Goal: Information Seeking & Learning: Learn about a topic

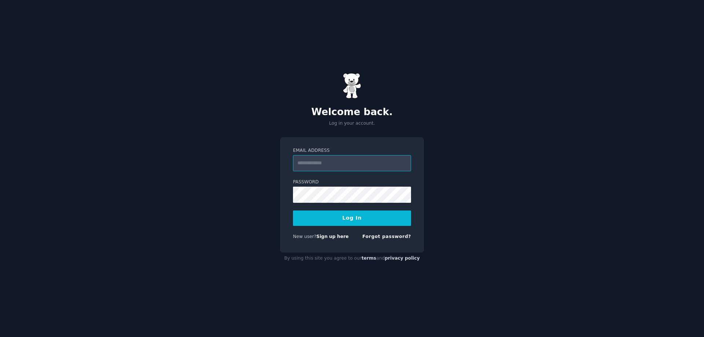
click at [334, 166] on input "Email Address" at bounding box center [352, 163] width 118 height 16
drag, startPoint x: 496, startPoint y: 159, endPoint x: 390, endPoint y: 162, distance: 106.0
click at [495, 159] on div "Welcome back. Log in your account. Email Address Password Log In New user? Sign…" at bounding box center [352, 168] width 704 height 337
click at [371, 169] on input "Email Address" at bounding box center [352, 163] width 118 height 16
type input "**********"
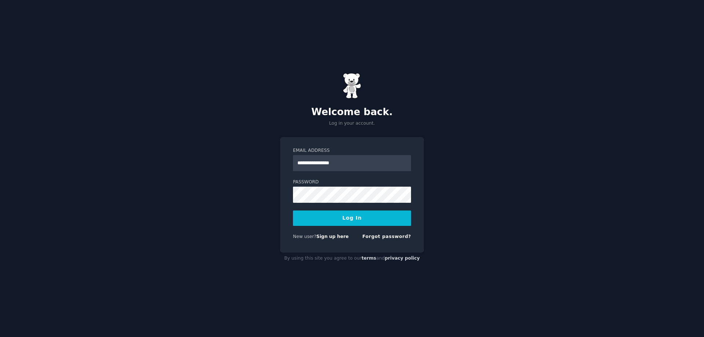
click at [311, 215] on button "Log In" at bounding box center [352, 217] width 118 height 15
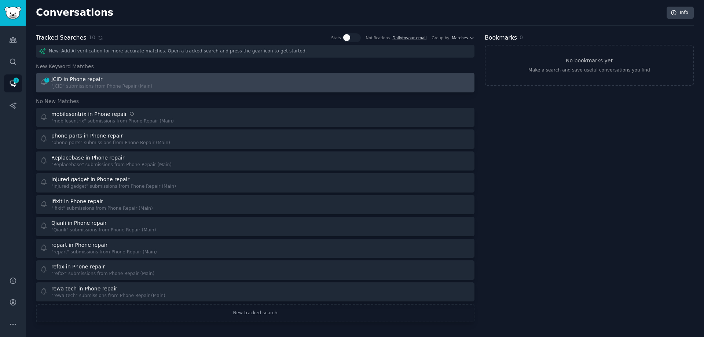
click at [159, 82] on div "1 JCID in Phone repair "JCID" submissions from Phone Repair (Main)" at bounding box center [145, 83] width 210 height 14
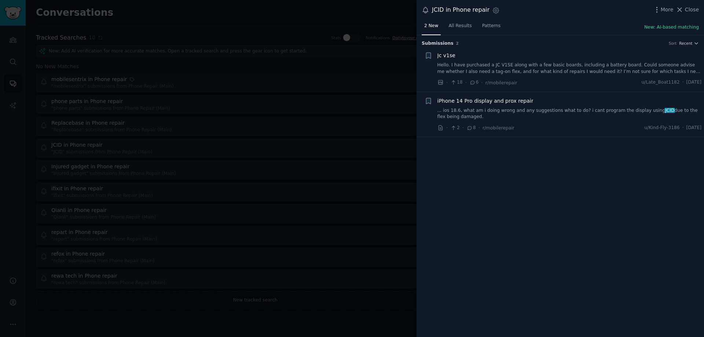
click at [617, 69] on link "Hello. I have purchased a JC V1SE along with a few basic boards, including a ba…" at bounding box center [569, 68] width 264 height 13
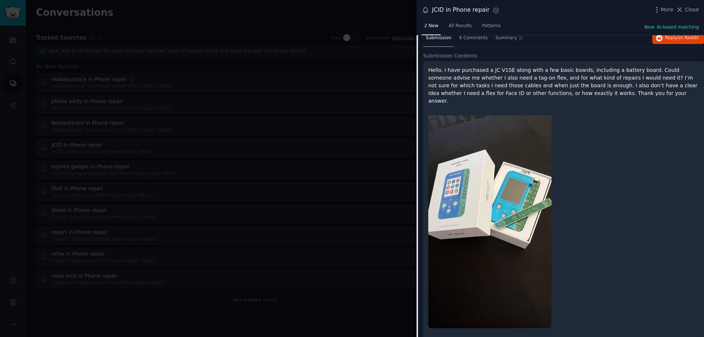
scroll to position [109, 0]
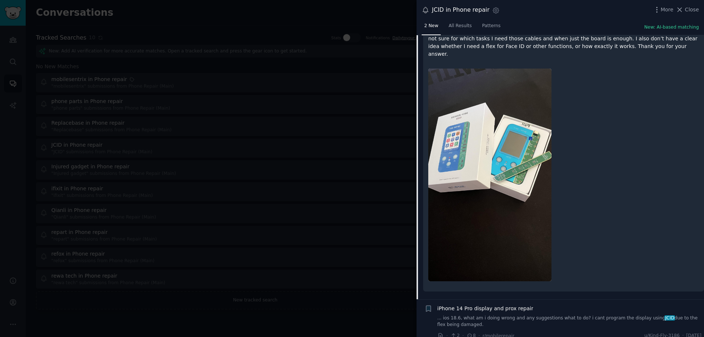
click at [613, 315] on link "... ios 18.6, what am i doing wrong and any suggestions what to do? i cant prog…" at bounding box center [569, 321] width 264 height 13
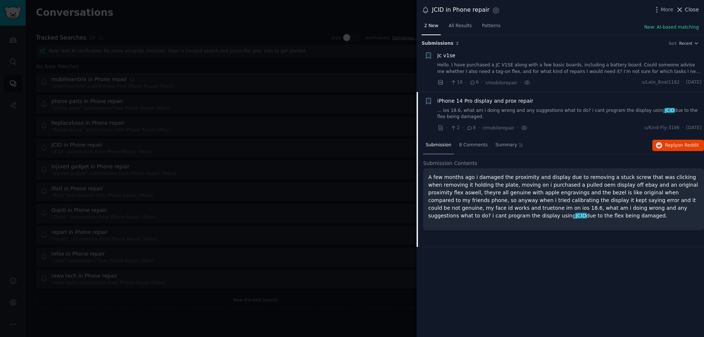
click at [691, 10] on span "Close" at bounding box center [692, 10] width 14 height 8
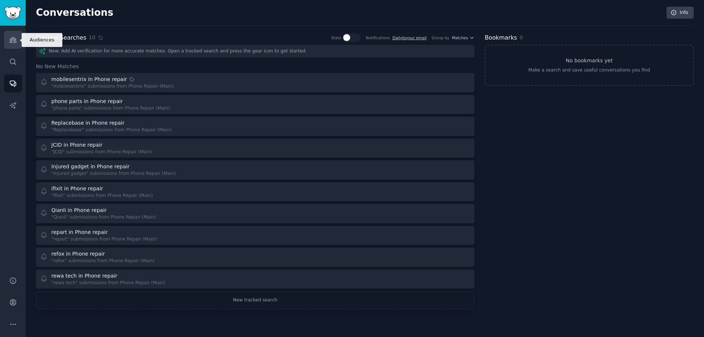
click at [10, 42] on icon "Sidebar" at bounding box center [13, 39] width 7 height 5
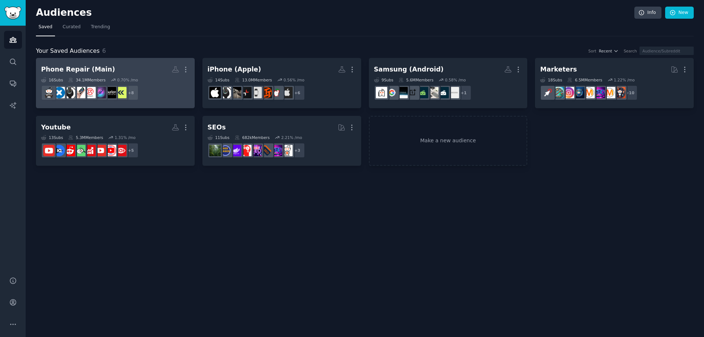
click at [97, 74] on h2 "Phone Repair (Main) More" at bounding box center [115, 69] width 148 height 13
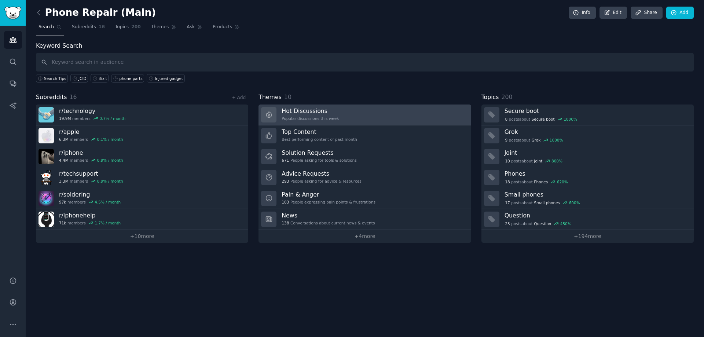
click at [357, 115] on link "Hot Discussions Popular discussions this week" at bounding box center [364, 114] width 212 height 21
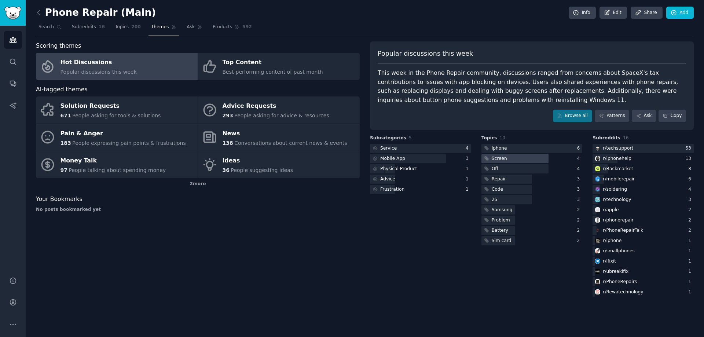
click at [490, 157] on div "Screen" at bounding box center [494, 158] width 27 height 9
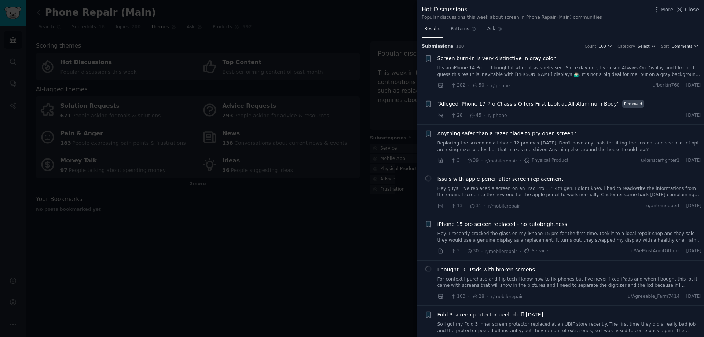
click at [569, 103] on span "“Alleged iPhone 17 Pro Chassis Offers First Look at All-Aluminum Body”" at bounding box center [528, 104] width 182 height 8
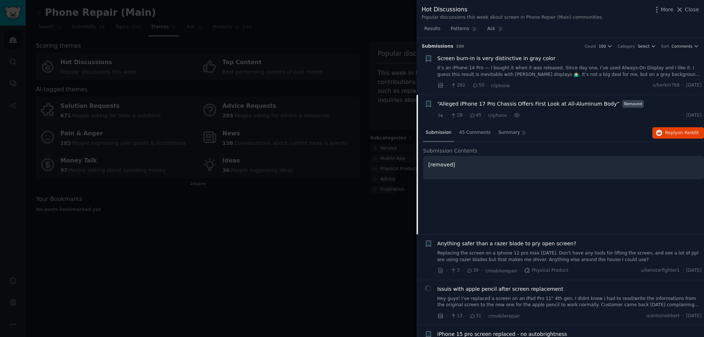
click at [548, 56] on span "Screen burn-in is very distinctive in gray color" at bounding box center [496, 59] width 118 height 8
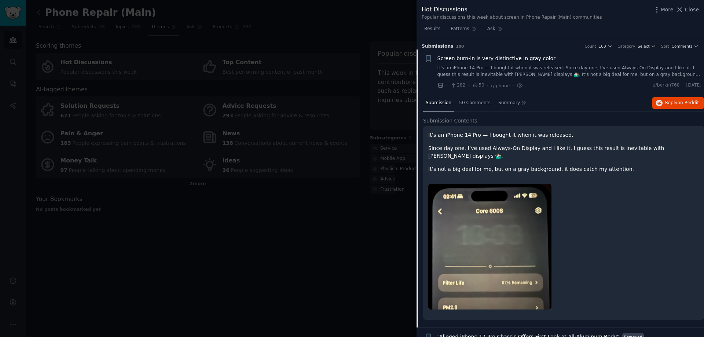
scroll to position [12, 0]
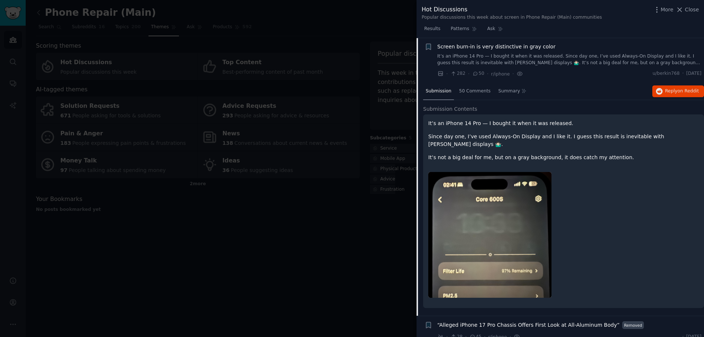
click at [516, 218] on img at bounding box center [489, 235] width 123 height 126
click at [547, 53] on div "Screen burn-in is very distinctive in gray color It’s an iPhone 14 Pro — I boug…" at bounding box center [569, 54] width 264 height 23
click at [543, 49] on span "Screen burn-in is very distinctive in gray color" at bounding box center [496, 47] width 118 height 8
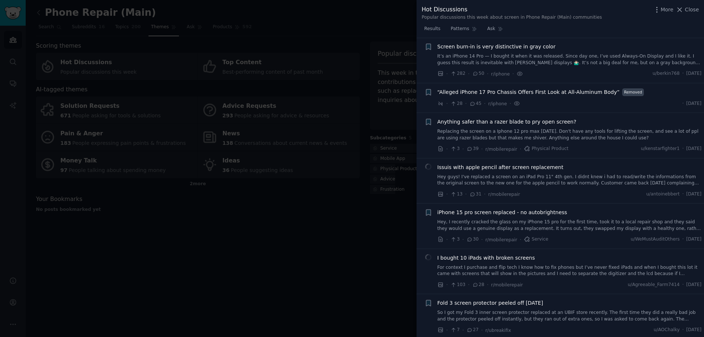
click at [550, 171] on div "Issuis with apple pencil after screen replacement Hey guys! I've replaced a scr…" at bounding box center [569, 175] width 264 height 23
click at [521, 166] on span "Issuis with apple pencil after screen replacement" at bounding box center [500, 168] width 126 height 8
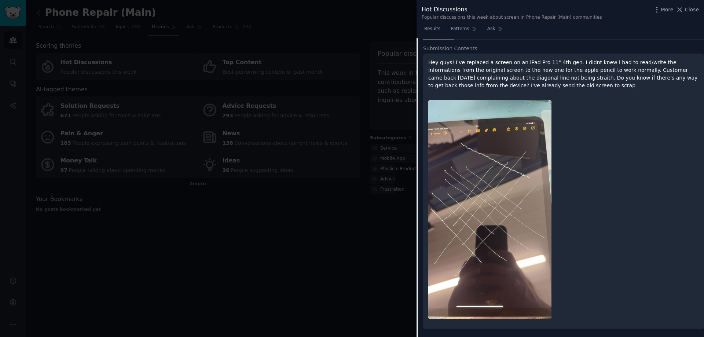
scroll to position [205, 0]
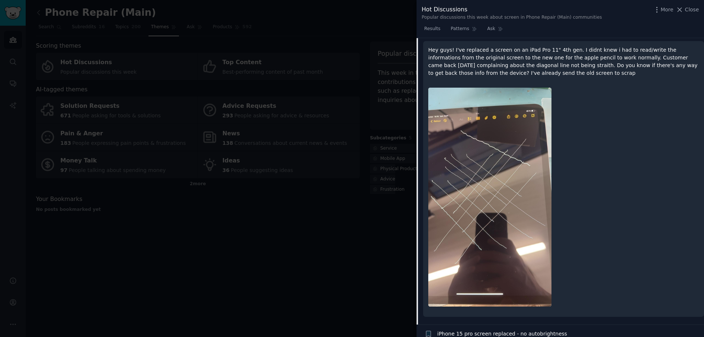
click at [515, 206] on img at bounding box center [489, 197] width 123 height 219
click at [526, 71] on p "Hey guys! I've replaced a screen on an iPad Pro 11" 4th gen. I didnt knew i had…" at bounding box center [563, 61] width 271 height 31
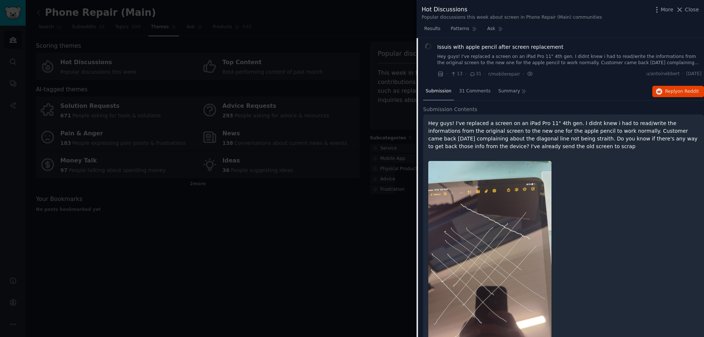
scroll to position [95, 0]
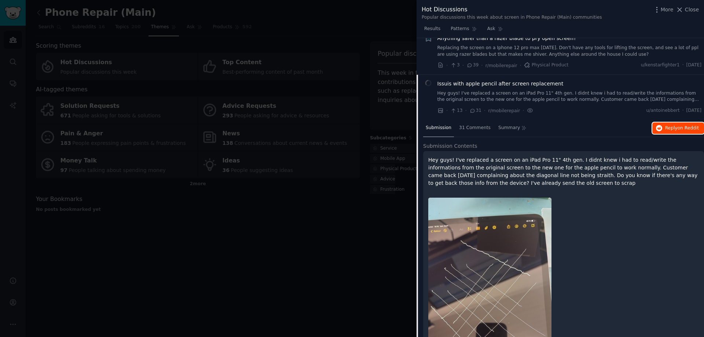
click at [671, 127] on span "Reply on Reddit" at bounding box center [682, 128] width 34 height 7
click at [568, 82] on div "Issuis with apple pencil after screen replacement" at bounding box center [569, 84] width 264 height 8
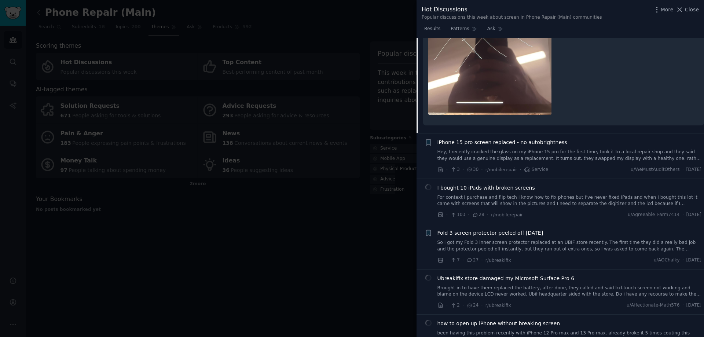
scroll to position [499, 0]
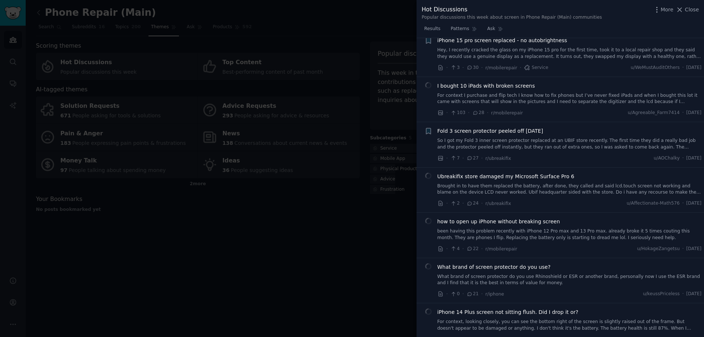
click at [528, 88] on span "I bought 10 iPads with broken screens" at bounding box center [486, 86] width 98 height 8
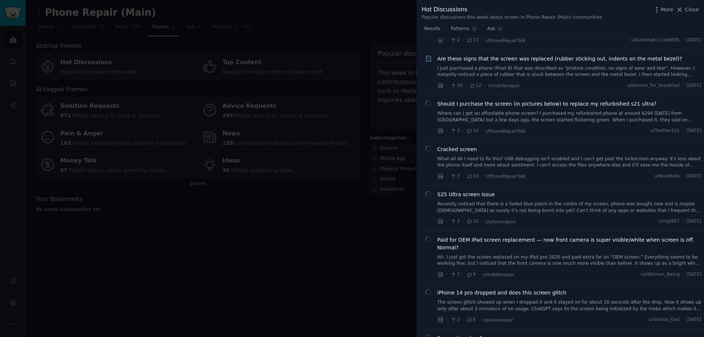
scroll to position [1139, 0]
click at [525, 243] on span "Paid for OEM iPad screen replacement — now front camera is super visible/white …" at bounding box center [569, 243] width 264 height 15
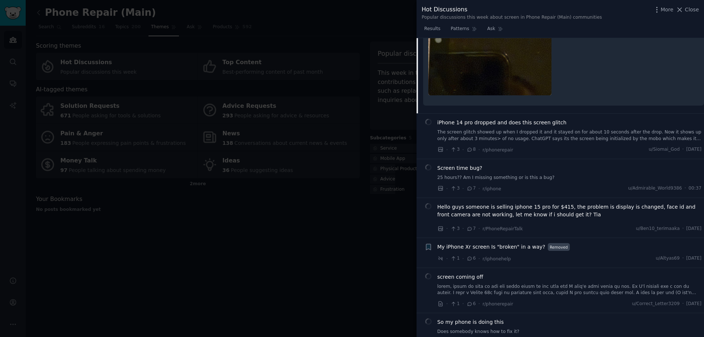
scroll to position [1438, 0]
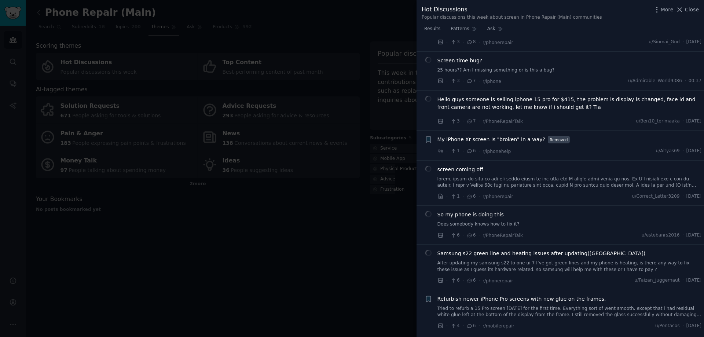
click at [547, 297] on div "Refurbish newer iPhone Pro screens with new glue on the frames. Tried to refurb…" at bounding box center [569, 306] width 264 height 23
click at [547, 295] on span "Refurbish newer iPhone Pro screens with new glue on the frames." at bounding box center [521, 299] width 169 height 8
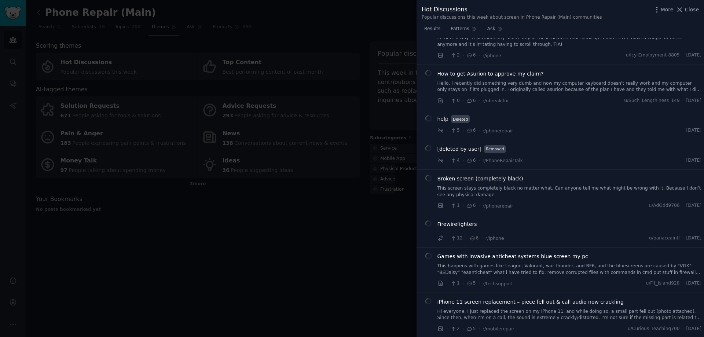
scroll to position [1811, 0]
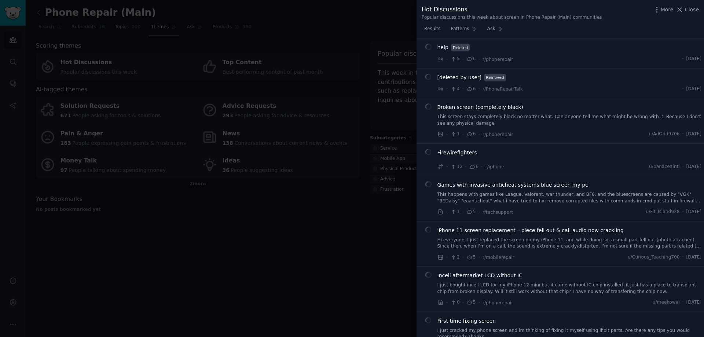
click at [506, 277] on span "Incell aftermarket LCD without IC" at bounding box center [479, 276] width 85 height 8
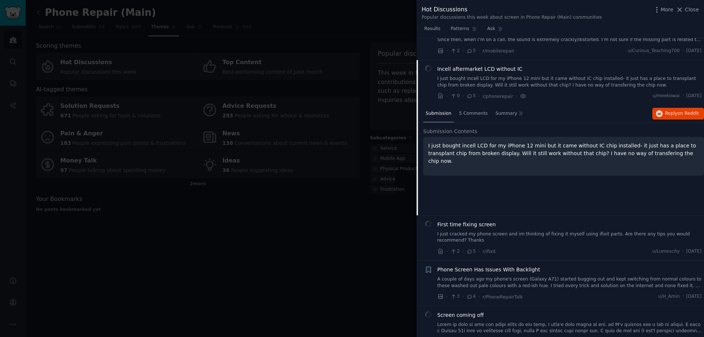
scroll to position [1772, 0]
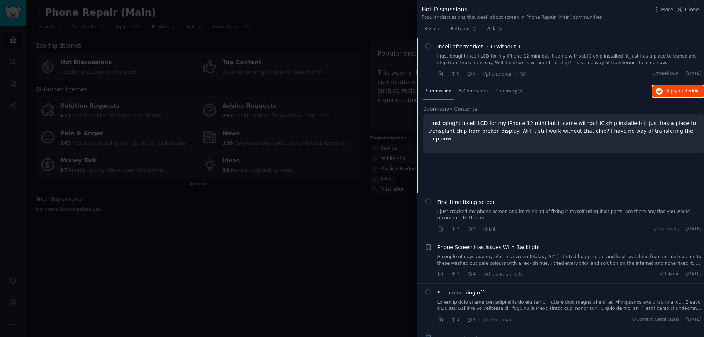
click at [675, 89] on span "Reply on Reddit" at bounding box center [682, 91] width 34 height 7
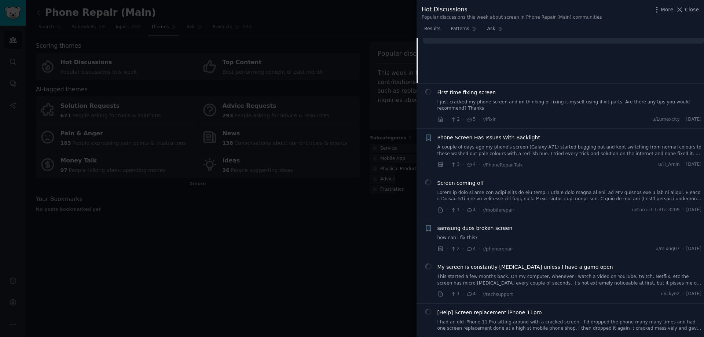
scroll to position [1882, 0]
click at [689, 10] on span "Close" at bounding box center [692, 10] width 14 height 8
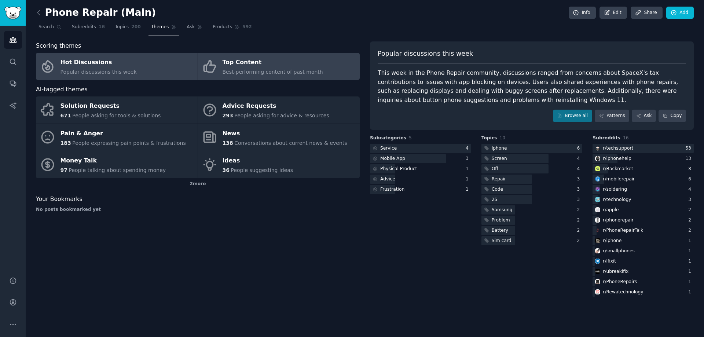
click at [266, 70] on span "Best-performing content of past month" at bounding box center [273, 72] width 100 height 6
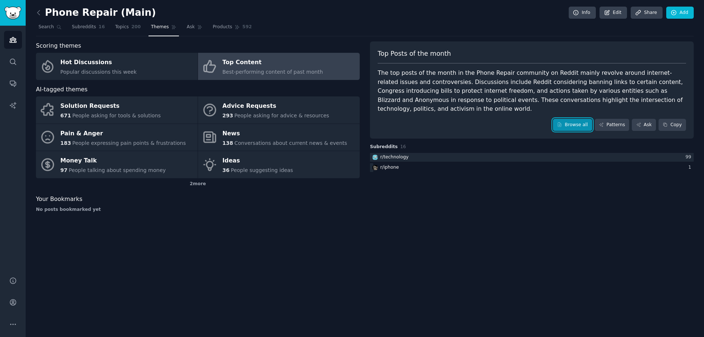
click at [590, 126] on link "Browse all" at bounding box center [572, 125] width 39 height 12
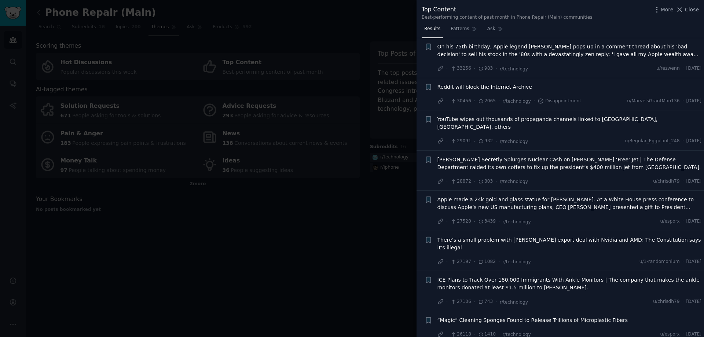
scroll to position [440, 0]
drag, startPoint x: 325, startPoint y: 219, endPoint x: 453, endPoint y: 134, distance: 154.0
click at [325, 219] on div at bounding box center [352, 168] width 704 height 337
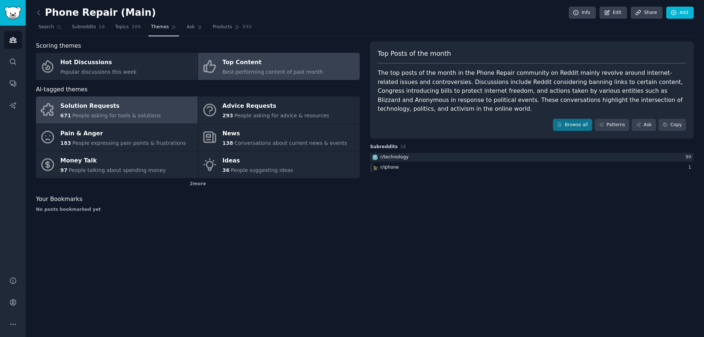
click at [132, 118] on span "People asking for tools & solutions" at bounding box center [116, 116] width 88 height 6
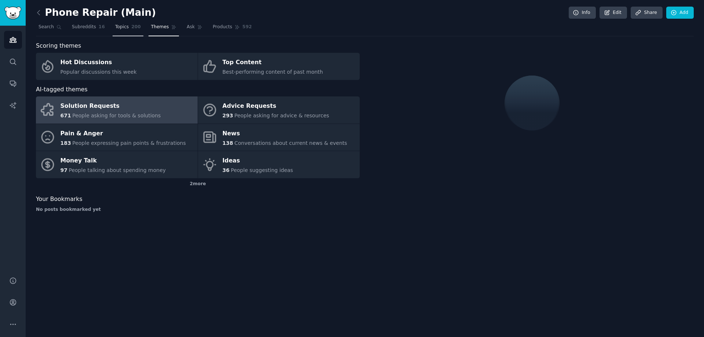
click at [124, 26] on span "Topics" at bounding box center [122, 27] width 14 height 7
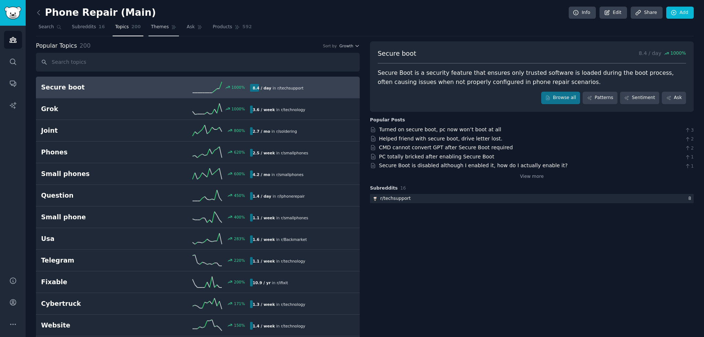
click at [160, 26] on span "Themes" at bounding box center [160, 27] width 18 height 7
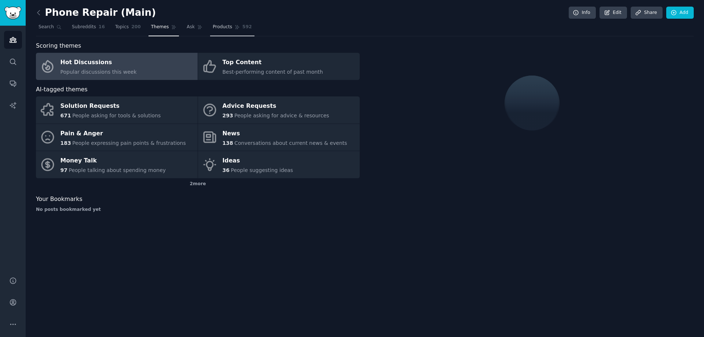
click at [218, 29] on span "Products" at bounding box center [222, 27] width 19 height 7
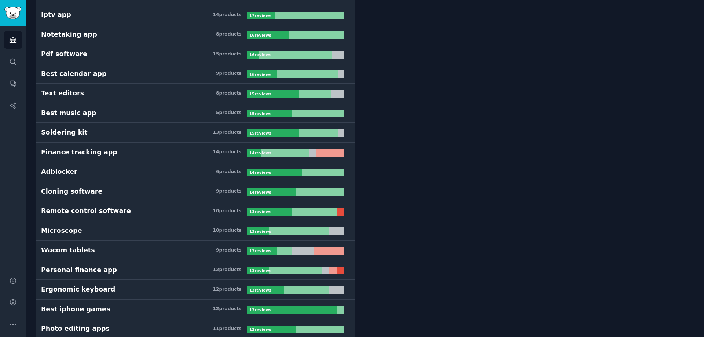
scroll to position [733, 0]
